Goal: Transaction & Acquisition: Book appointment/travel/reservation

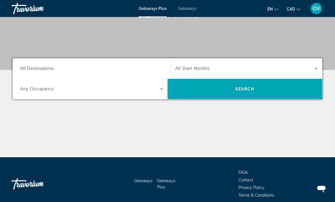
click at [107, 72] on input "Destination All Destinations" at bounding box center [91, 69] width 143 height 7
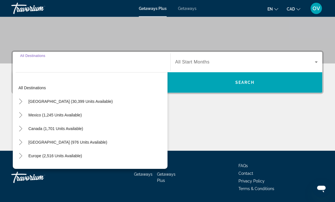
click at [79, 143] on span "[GEOGRAPHIC_DATA] (976 units available)" at bounding box center [67, 142] width 79 height 5
type input "**********"
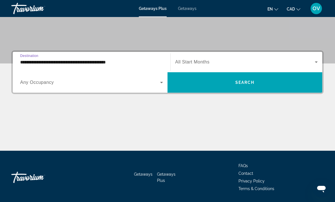
click at [249, 84] on span "Search" at bounding box center [244, 82] width 19 height 5
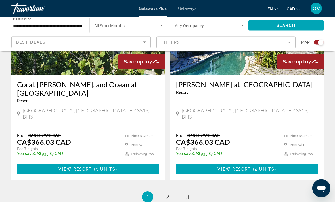
scroll to position [1250, 0]
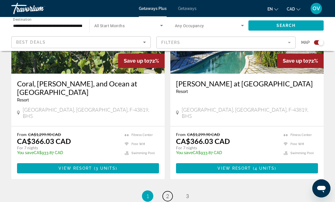
click at [168, 192] on link "page 2" at bounding box center [168, 197] width 10 height 10
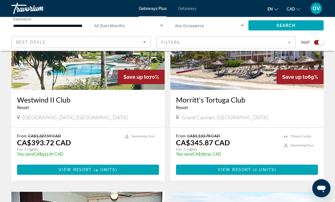
scroll to position [1032, 0]
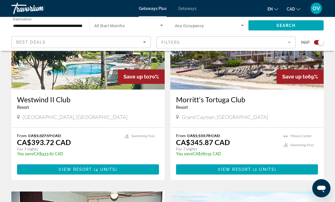
click at [249, 64] on img "Main content" at bounding box center [246, 44] width 153 height 91
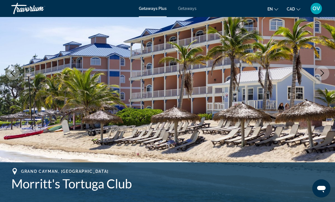
scroll to position [78, 0]
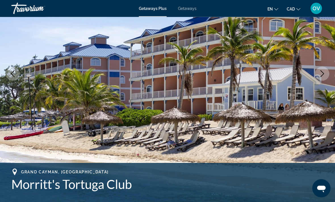
click at [325, 77] on button "Next image" at bounding box center [322, 74] width 14 height 14
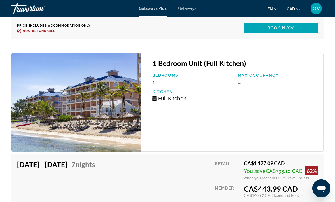
scroll to position [1308, 0]
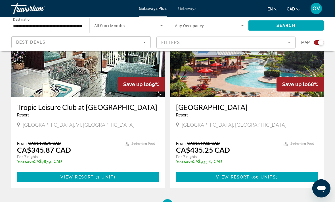
scroll to position [1232, 0]
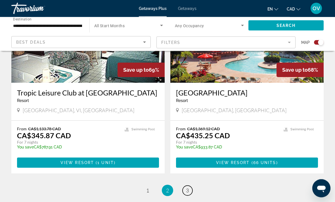
click at [190, 186] on link "page 3" at bounding box center [188, 191] width 10 height 10
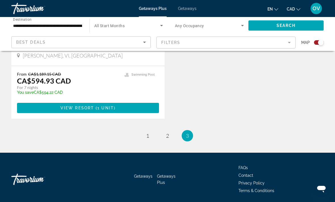
scroll to position [505, 0]
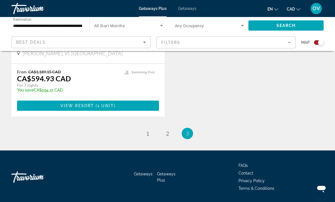
click at [191, 9] on span "Getaways" at bounding box center [187, 8] width 18 height 5
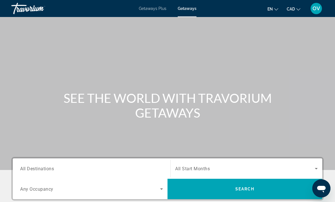
click at [114, 168] on input "Destination All Destinations" at bounding box center [91, 169] width 143 height 7
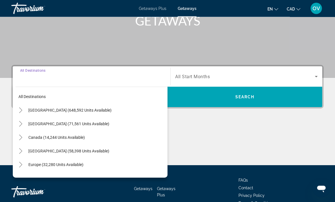
scroll to position [107, 0]
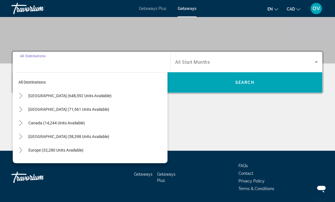
click at [109, 137] on span "[GEOGRAPHIC_DATA] (58,398 units available)" at bounding box center [68, 137] width 81 height 5
type input "**********"
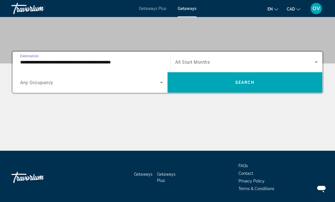
click at [249, 88] on span "Search widget" at bounding box center [244, 83] width 155 height 14
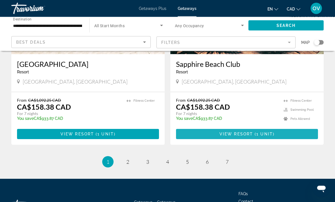
scroll to position [1101, 0]
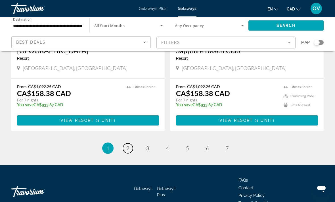
click at [126, 144] on link "page 2" at bounding box center [128, 149] width 10 height 10
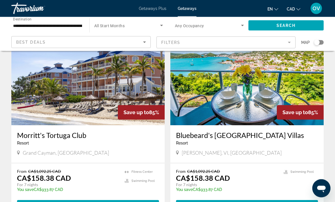
scroll to position [422, 0]
click at [246, 90] on img "Main content" at bounding box center [246, 80] width 153 height 91
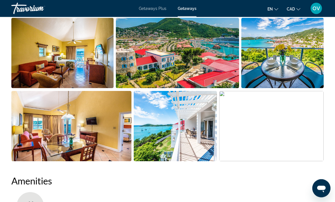
scroll to position [366, 0]
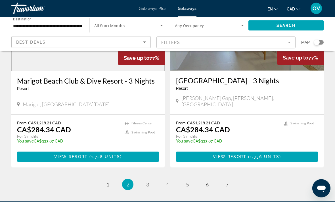
scroll to position [1101, 0]
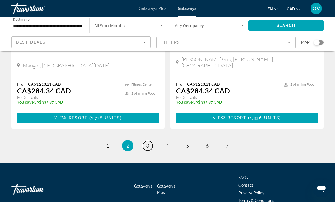
click at [147, 141] on link "page 3" at bounding box center [148, 146] width 10 height 10
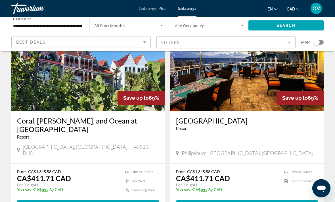
scroll to position [434, 0]
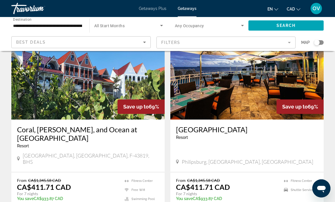
click at [231, 93] on img "Main content" at bounding box center [246, 74] width 153 height 91
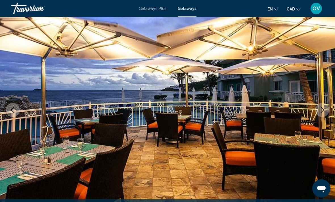
scroll to position [43, 0]
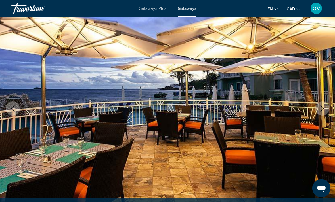
click at [321, 105] on button "Next image" at bounding box center [322, 109] width 14 height 14
click at [324, 108] on icon "Next image" at bounding box center [322, 109] width 7 height 7
click at [322, 106] on icon "Next image" at bounding box center [322, 109] width 7 height 7
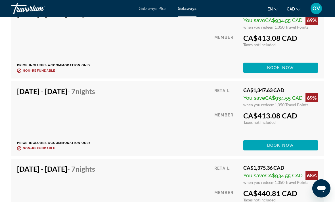
scroll to position [1359, 0]
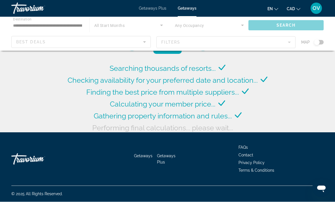
scroll to position [21, 0]
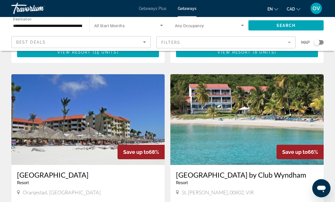
click at [234, 106] on img "Main content" at bounding box center [246, 120] width 153 height 91
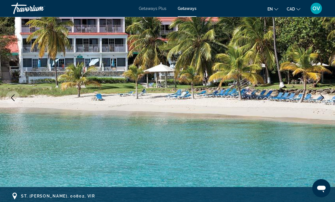
scroll to position [54, 0]
click at [323, 100] on icon "Next image" at bounding box center [322, 98] width 7 height 7
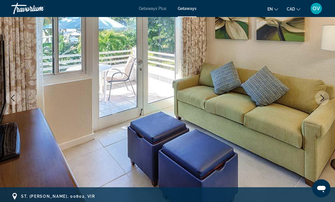
click at [323, 97] on icon "Next image" at bounding box center [322, 98] width 7 height 7
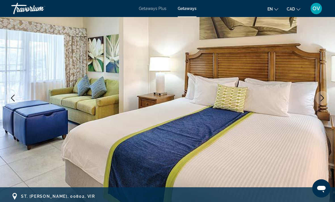
click at [320, 96] on icon "Next image" at bounding box center [322, 98] width 7 height 7
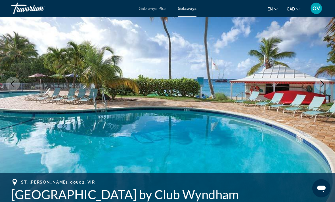
scroll to position [83, 0]
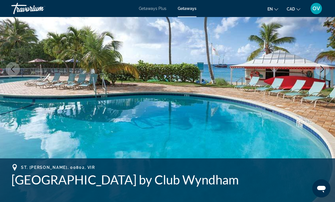
click at [325, 70] on icon "Next image" at bounding box center [322, 69] width 7 height 7
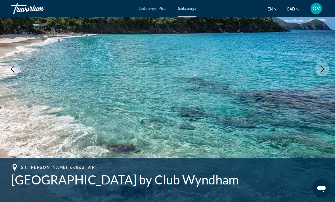
click at [319, 71] on icon "Next image" at bounding box center [322, 69] width 7 height 7
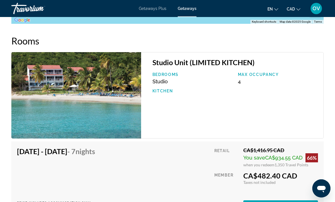
scroll to position [997, 0]
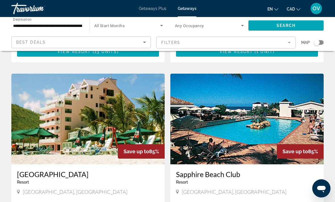
scroll to position [976, 0]
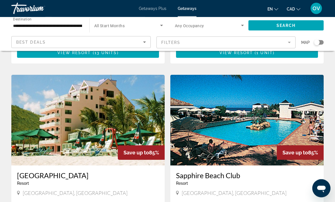
click at [153, 24] on span "Search widget" at bounding box center [127, 25] width 66 height 7
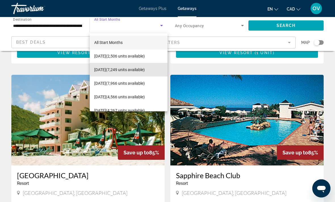
click at [145, 70] on span "October 2025 (7,249 units available)" at bounding box center [119, 69] width 51 height 7
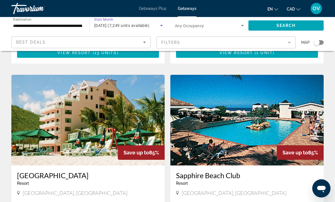
click at [283, 28] on span "Search" at bounding box center [285, 25] width 19 height 5
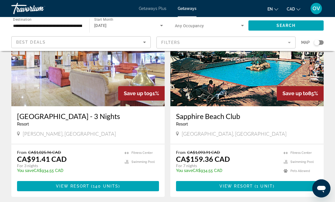
scroll to position [243, 0]
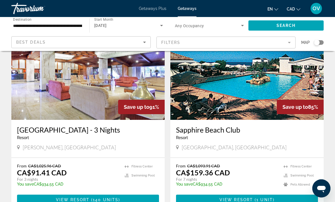
click at [237, 75] on img "Main content" at bounding box center [246, 74] width 153 height 91
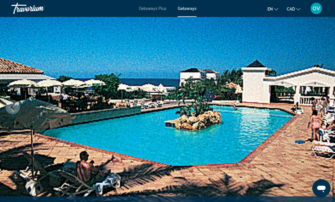
scroll to position [45, 0]
click at [321, 109] on icon "Next image" at bounding box center [322, 107] width 7 height 7
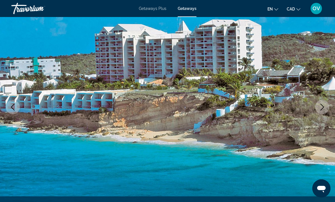
click at [318, 106] on button "Next image" at bounding box center [322, 107] width 14 height 14
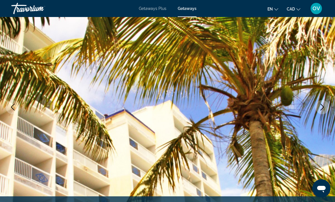
click at [318, 108] on button "Next image" at bounding box center [322, 107] width 14 height 14
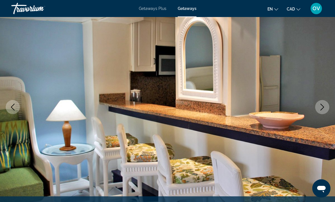
click at [323, 108] on icon "Next image" at bounding box center [322, 107] width 7 height 7
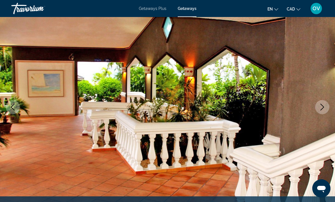
click at [321, 109] on icon "Next image" at bounding box center [322, 107] width 7 height 7
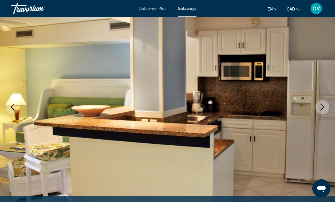
click at [326, 105] on button "Next image" at bounding box center [322, 107] width 14 height 14
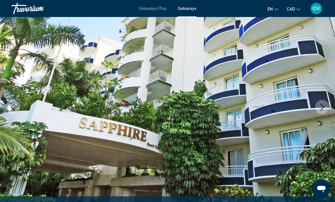
click at [317, 103] on button "Next image" at bounding box center [322, 107] width 14 height 14
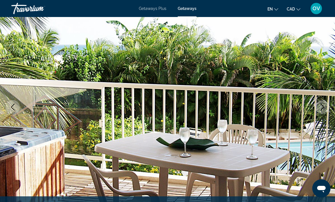
click at [322, 100] on img "Main content" at bounding box center [167, 107] width 335 height 270
click at [322, 104] on icon "Next image" at bounding box center [322, 107] width 7 height 7
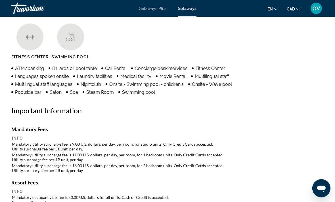
scroll to position [569, 0]
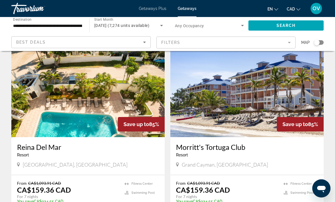
scroll to position [419, 0]
click at [255, 106] on img "Main content" at bounding box center [246, 92] width 153 height 91
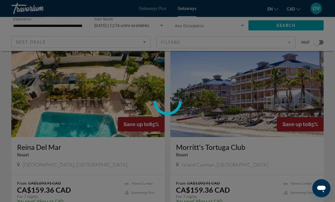
scroll to position [419, 0]
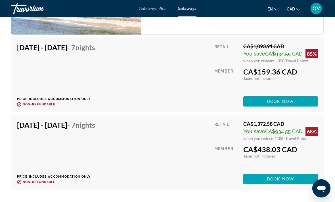
scroll to position [1179, 0]
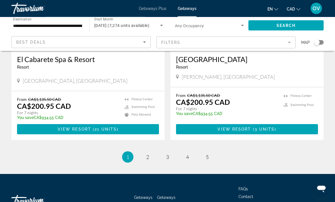
scroll to position [1086, 0]
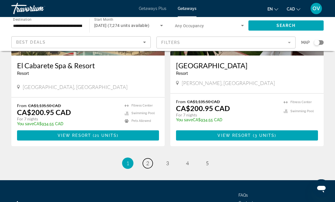
click at [150, 159] on link "page 2" at bounding box center [148, 164] width 10 height 10
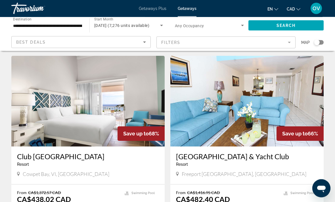
scroll to position [806, 0]
click at [119, 83] on img "Main content" at bounding box center [87, 101] width 153 height 91
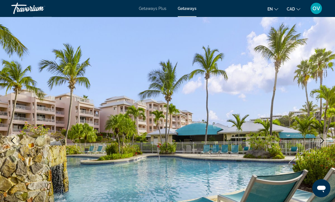
scroll to position [55, 0]
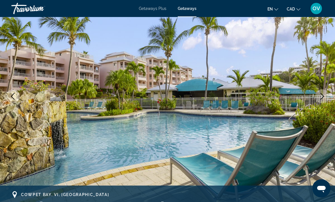
click at [322, 96] on icon "Next image" at bounding box center [322, 96] width 7 height 7
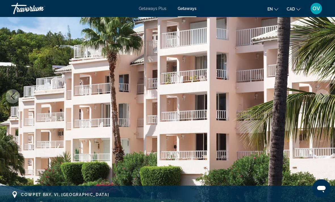
click at [322, 98] on icon "Next image" at bounding box center [322, 96] width 7 height 7
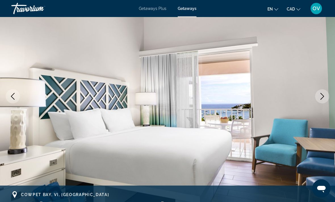
click at [322, 99] on icon "Next image" at bounding box center [322, 96] width 7 height 7
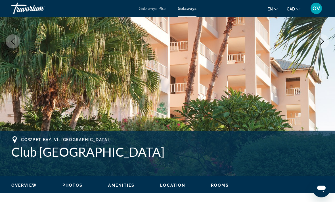
scroll to position [115, 0]
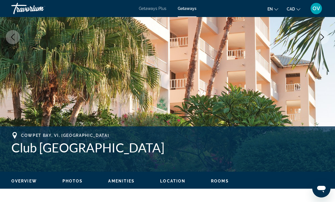
click at [12, 154] on h1 "Club Wyndham Elysian Beach Resort" at bounding box center [167, 147] width 312 height 15
copy h1 "Club Wyndham Elysian Beach Resort"
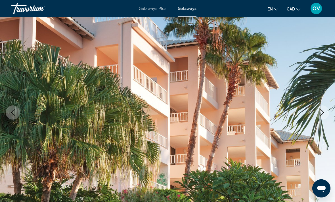
scroll to position [0, 0]
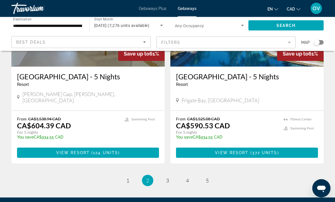
scroll to position [1101, 0]
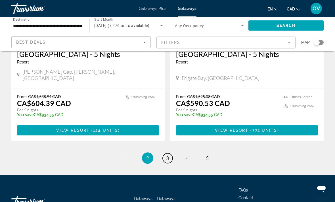
click at [169, 155] on span "3" at bounding box center [167, 158] width 3 height 6
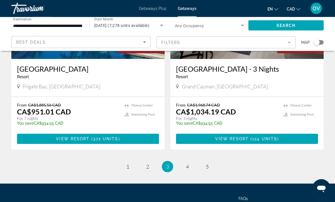
scroll to position [1110, 0]
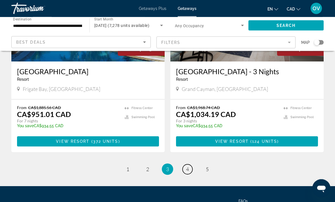
click at [184, 165] on link "page 4" at bounding box center [188, 170] width 10 height 10
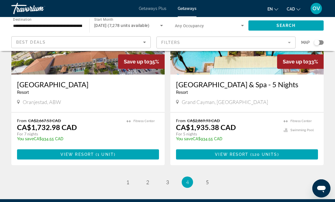
scroll to position [1118, 0]
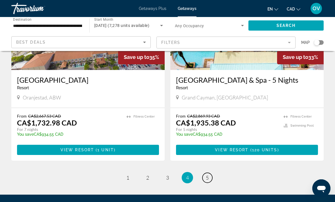
click at [207, 173] on link "page 5" at bounding box center [207, 178] width 10 height 10
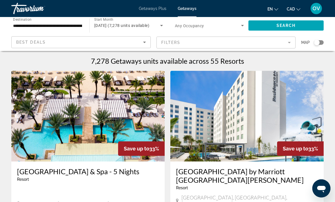
click at [134, 26] on span "[DATE] (7,278 units available)" at bounding box center [121, 25] width 55 height 5
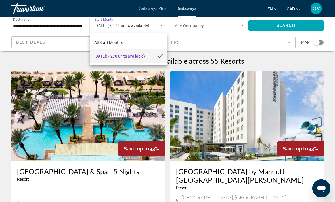
click at [165, 29] on div at bounding box center [167, 101] width 335 height 202
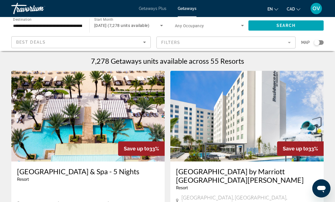
click at [161, 24] on icon "Search widget" at bounding box center [161, 25] width 7 height 7
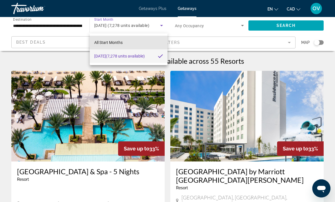
click at [134, 43] on mat-option "All Start Months" at bounding box center [129, 43] width 78 height 14
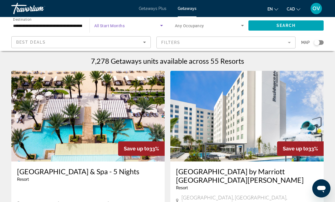
click at [68, 28] on input "**********" at bounding box center [47, 25] width 69 height 7
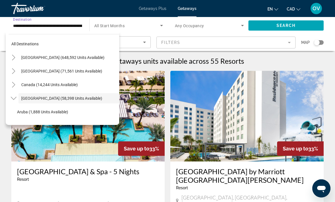
scroll to position [20, 0]
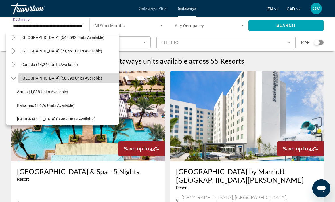
click at [98, 83] on span "Search widget" at bounding box center [68, 79] width 101 height 14
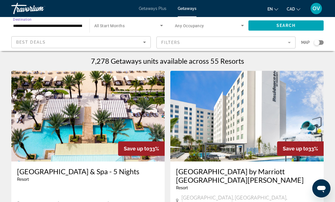
click at [159, 25] on icon "Search widget" at bounding box center [161, 25] width 7 height 7
click at [161, 24] on icon "Search widget" at bounding box center [161, 25] width 7 height 7
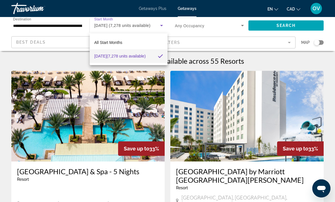
click at [56, 27] on div at bounding box center [167, 101] width 335 height 202
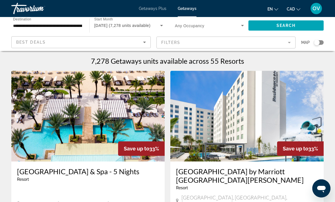
click at [158, 6] on span "Getaways Plus" at bounding box center [153, 8] width 28 height 5
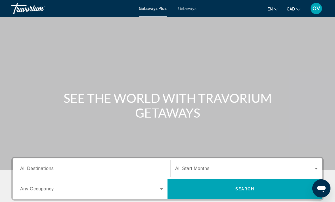
click at [96, 169] on input "Destination All Destinations" at bounding box center [91, 169] width 143 height 7
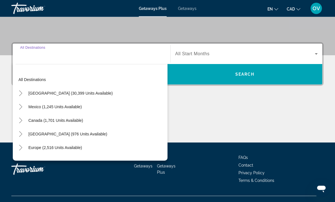
scroll to position [125, 0]
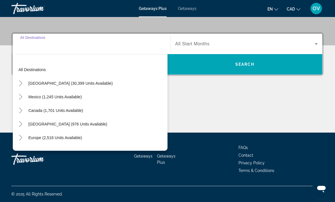
click at [94, 126] on span "[GEOGRAPHIC_DATA] (976 units available)" at bounding box center [67, 124] width 79 height 5
type input "**********"
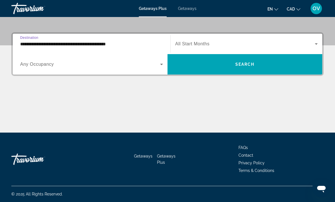
click at [216, 45] on span "Search widget" at bounding box center [245, 44] width 140 height 7
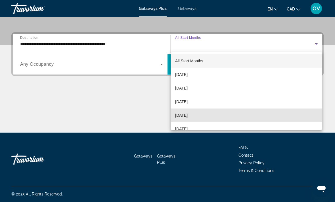
click at [188, 117] on span "[DATE]" at bounding box center [181, 115] width 12 height 7
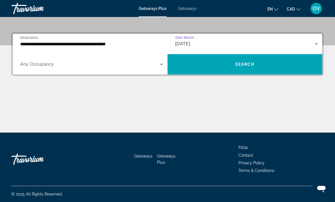
click at [257, 67] on span "Search widget" at bounding box center [244, 65] width 155 height 14
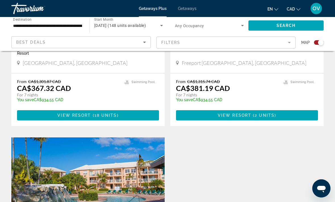
scroll to position [898, 0]
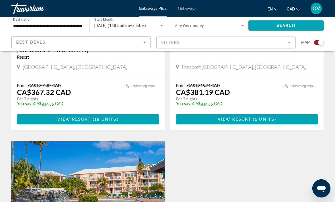
click at [189, 10] on span "Getaways" at bounding box center [187, 8] width 18 height 5
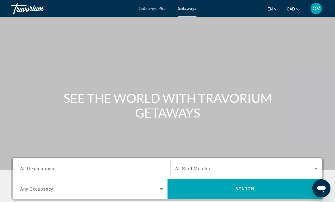
click at [93, 172] on input "Destination All Destinations" at bounding box center [91, 169] width 143 height 7
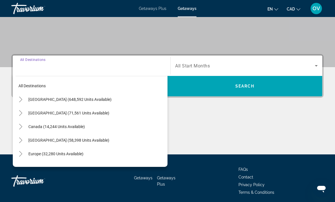
scroll to position [107, 0]
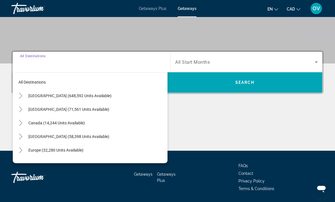
click at [93, 140] on span "Search widget" at bounding box center [97, 137] width 142 height 14
type input "**********"
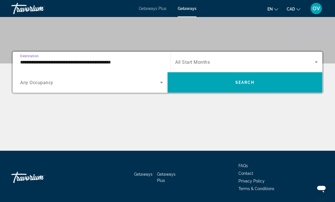
click at [232, 62] on span "Search widget" at bounding box center [245, 62] width 140 height 7
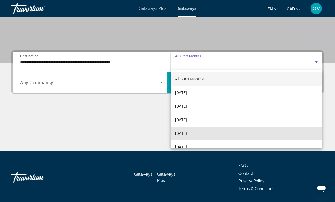
click at [187, 135] on span "[DATE]" at bounding box center [181, 133] width 12 height 7
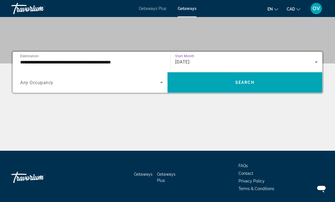
click at [226, 82] on span "Search widget" at bounding box center [244, 83] width 155 height 14
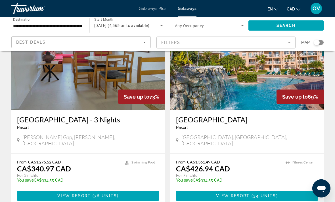
scroll to position [1055, 0]
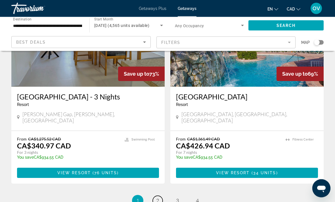
click at [154, 196] on link "page 2" at bounding box center [158, 201] width 10 height 10
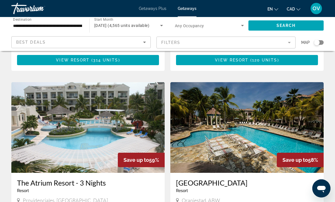
scroll to position [605, 0]
click at [97, 118] on img "Main content" at bounding box center [87, 128] width 153 height 91
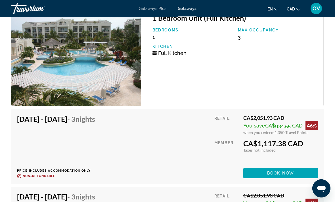
scroll to position [2262, 0]
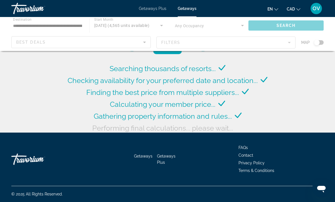
scroll to position [21, 0]
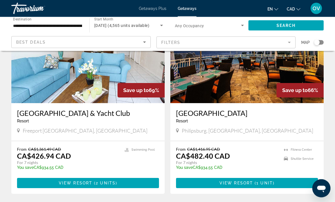
click at [264, 79] on img "Main content" at bounding box center [246, 58] width 153 height 91
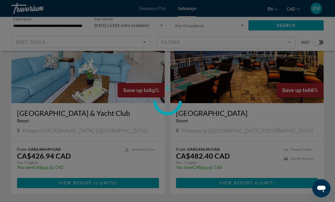
scroll to position [58, 0]
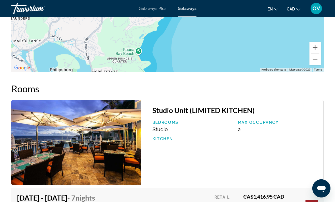
scroll to position [1063, 0]
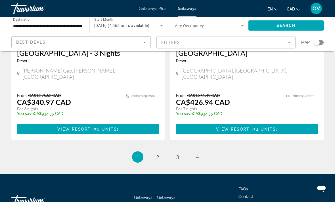
scroll to position [1099, 0]
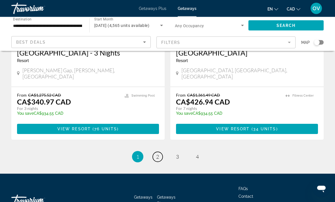
click at [157, 152] on link "page 2" at bounding box center [158, 157] width 10 height 10
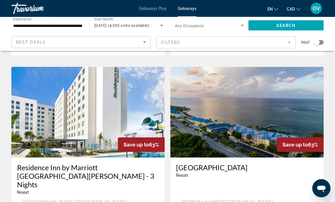
scroll to position [197, 0]
click at [271, 112] on img "Main content" at bounding box center [246, 112] width 153 height 91
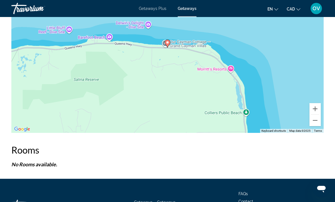
scroll to position [973, 0]
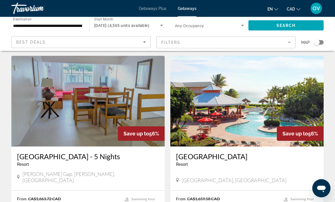
scroll to position [1110, 0]
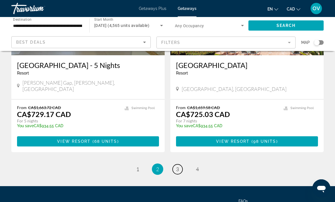
click at [176, 166] on span "3" at bounding box center [177, 169] width 3 height 6
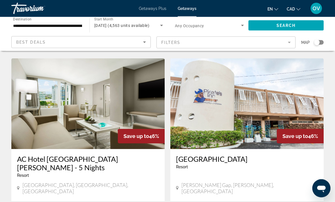
scroll to position [225, 0]
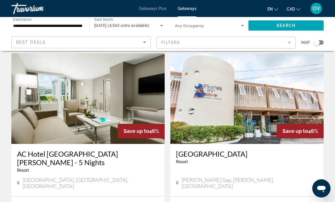
click at [264, 98] on img "Main content" at bounding box center [246, 98] width 153 height 91
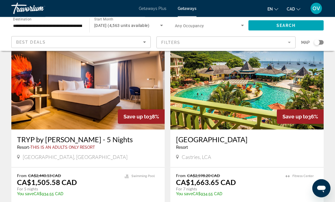
scroll to position [1058, 0]
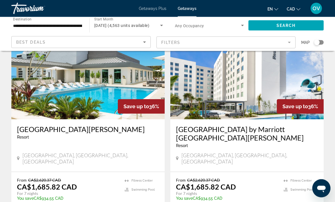
scroll to position [250, 0]
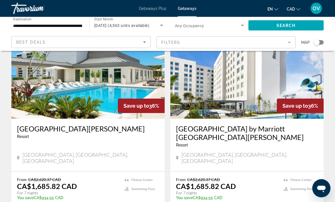
click at [96, 83] on img "Main content" at bounding box center [87, 73] width 153 height 91
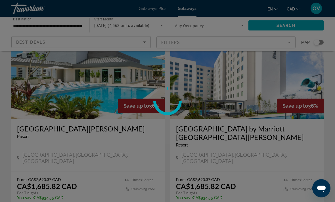
scroll to position [251, 0]
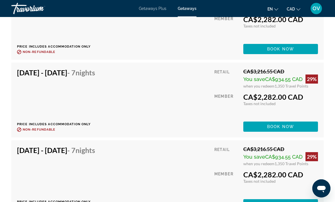
scroll to position [6016, 0]
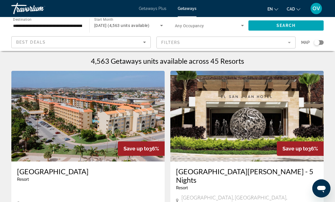
click at [154, 6] on span "Getaways Plus" at bounding box center [153, 8] width 28 height 5
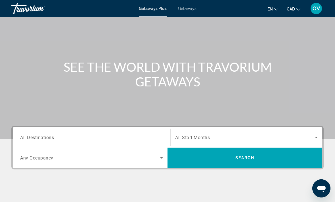
scroll to position [41, 0]
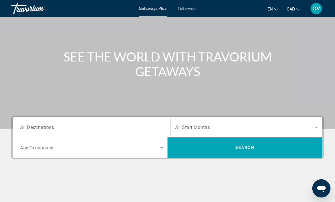
click at [212, 126] on span "Search widget" at bounding box center [245, 127] width 140 height 7
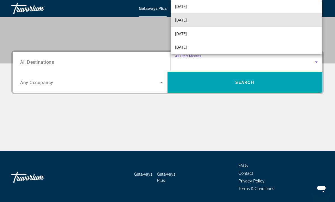
scroll to position [23, 0]
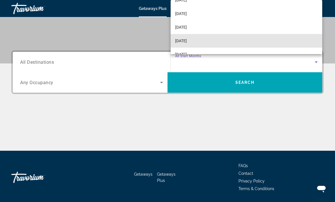
click at [187, 44] on span "[DATE]" at bounding box center [181, 40] width 12 height 7
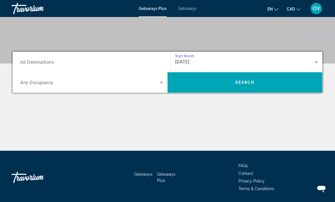
click at [239, 92] on span "Search widget" at bounding box center [244, 82] width 155 height 20
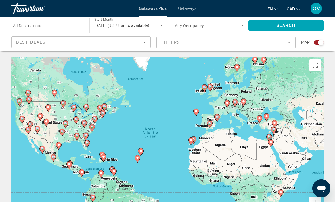
click at [194, 9] on span "Getaways" at bounding box center [187, 8] width 18 height 5
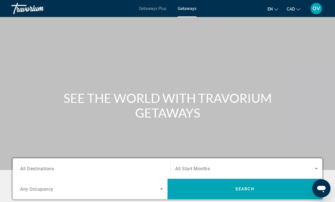
click at [72, 168] on input "Destination All Destinations" at bounding box center [91, 169] width 143 height 7
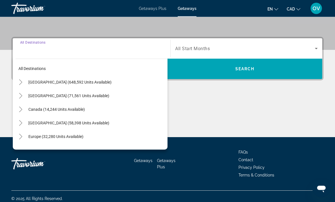
scroll to position [125, 0]
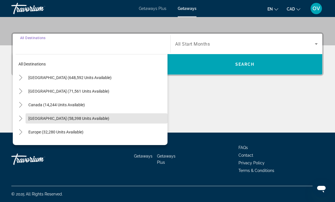
click at [75, 121] on span "[GEOGRAPHIC_DATA] (58,398 units available)" at bounding box center [68, 118] width 81 height 5
type input "**********"
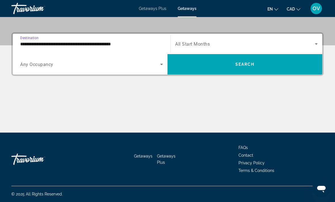
click at [255, 44] on span "Search widget" at bounding box center [245, 44] width 140 height 7
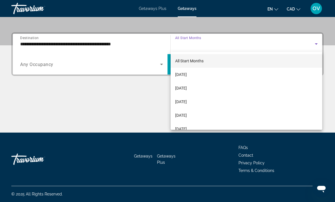
click at [147, 122] on div at bounding box center [167, 101] width 335 height 202
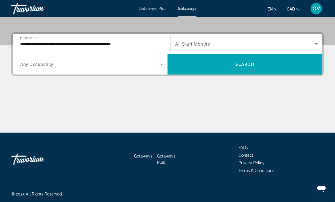
click at [262, 62] on span "Search widget" at bounding box center [244, 65] width 155 height 14
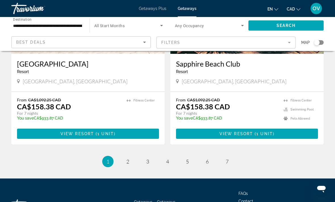
scroll to position [1101, 0]
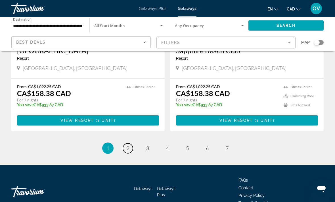
click at [129, 144] on link "page 2" at bounding box center [128, 149] width 10 height 10
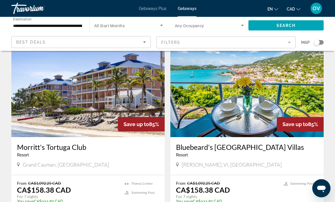
click at [129, 99] on img "Main content" at bounding box center [87, 92] width 153 height 91
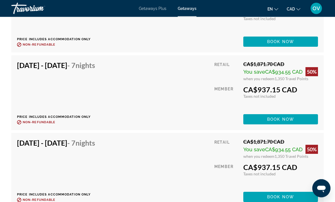
scroll to position [3512, 0]
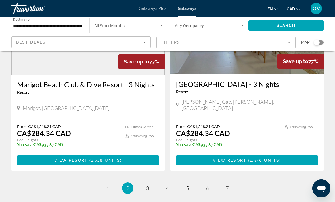
scroll to position [1101, 0]
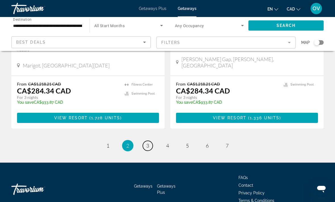
click at [149, 143] on span "3" at bounding box center [147, 146] width 3 height 6
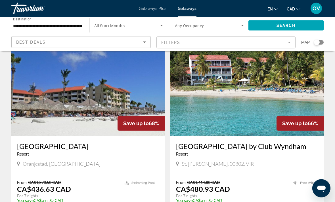
scroll to position [825, 0]
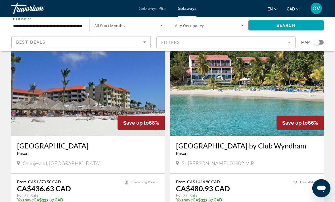
click at [255, 92] on img "Main content" at bounding box center [246, 90] width 153 height 91
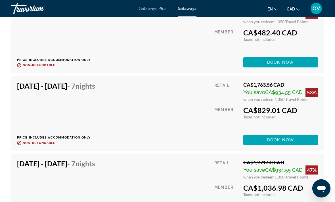
scroll to position [1143, 0]
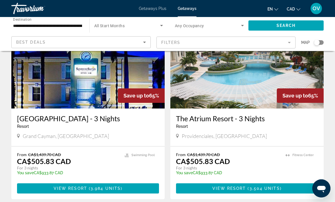
scroll to position [1110, 0]
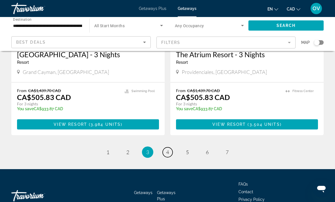
click at [168, 149] on span "4" at bounding box center [167, 152] width 3 height 6
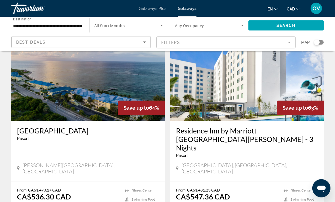
scroll to position [51, 0]
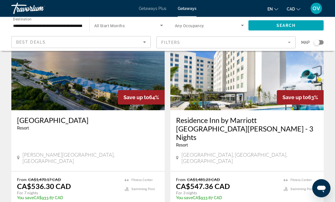
click at [144, 81] on img "Main content" at bounding box center [87, 65] width 153 height 91
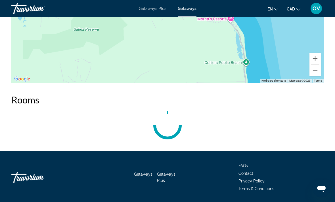
scroll to position [973, 0]
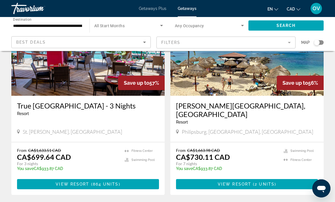
scroll to position [1075, 0]
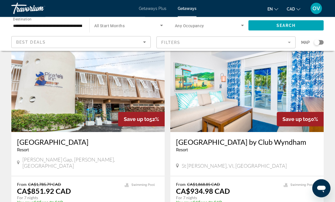
scroll to position [430, 0]
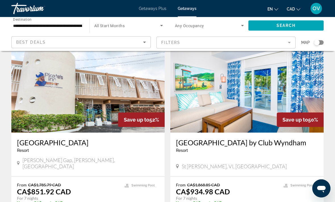
click at [296, 95] on img "Main content" at bounding box center [246, 87] width 153 height 91
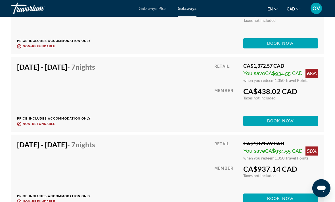
scroll to position [1378, 0]
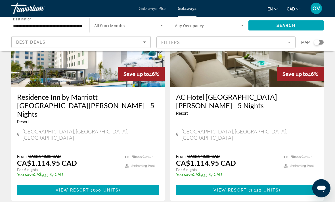
scroll to position [1118, 0]
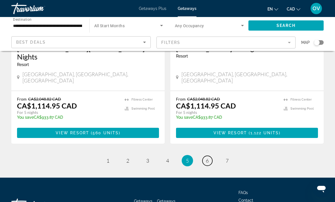
click at [203, 156] on link "page 6" at bounding box center [207, 161] width 10 height 10
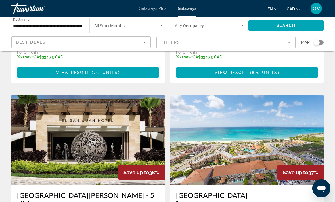
scroll to position [570, 0]
